Goal: Information Seeking & Learning: Learn about a topic

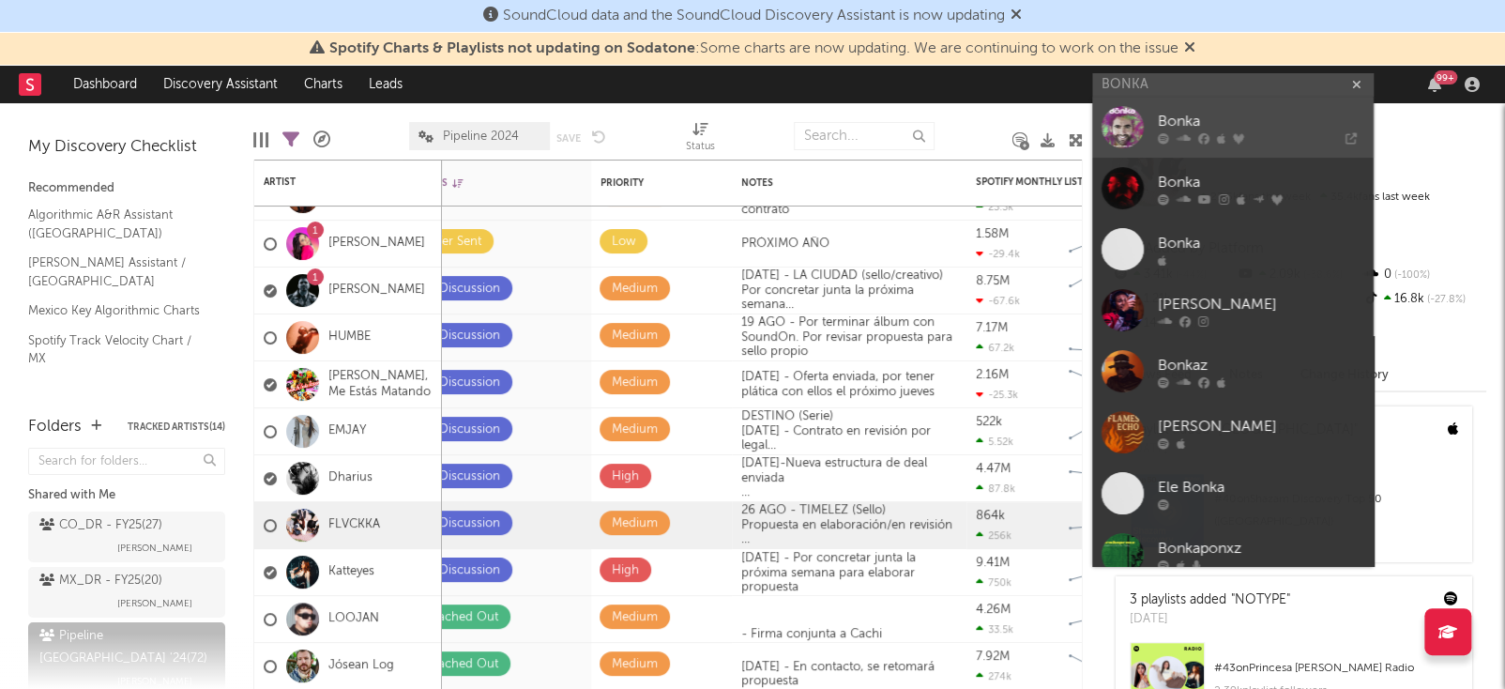
click at [1255, 139] on icon at bounding box center [1303, 138] width 105 height 11
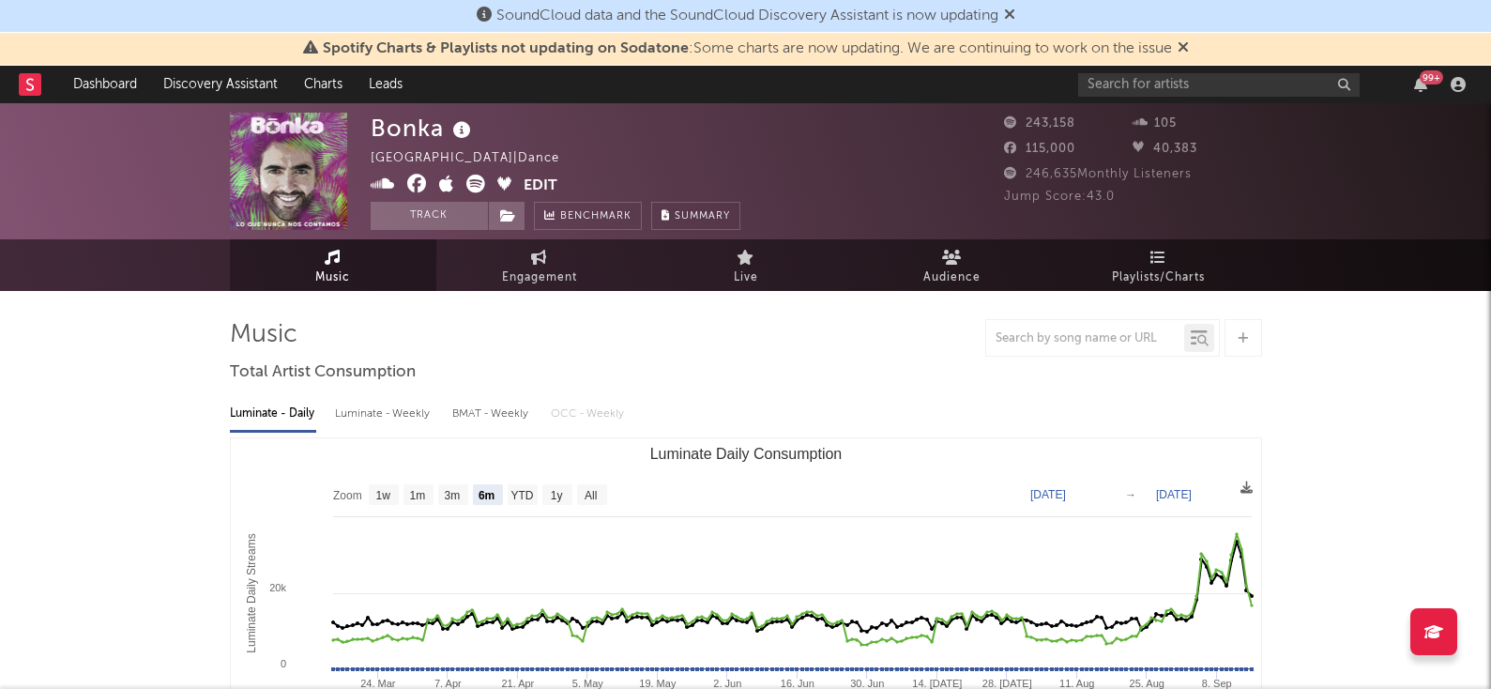
select select "6m"
